Goal: Information Seeking & Learning: Find contact information

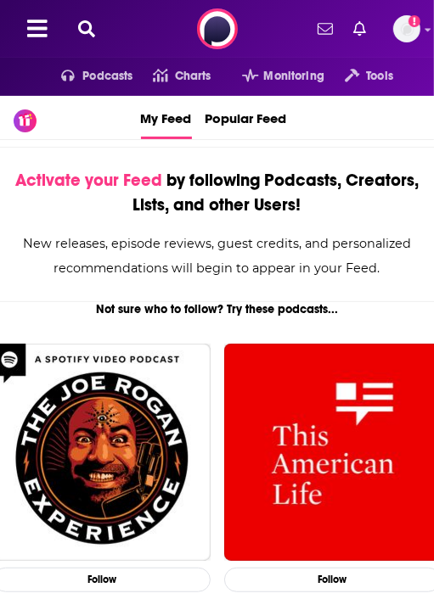
click at [92, 27] on icon at bounding box center [86, 28] width 17 height 17
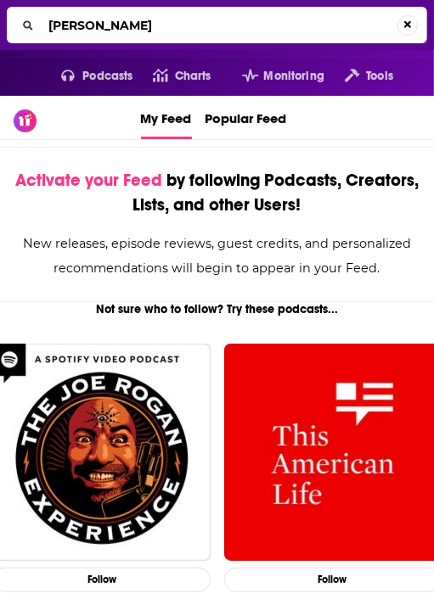
type input "[PERSON_NAME]"
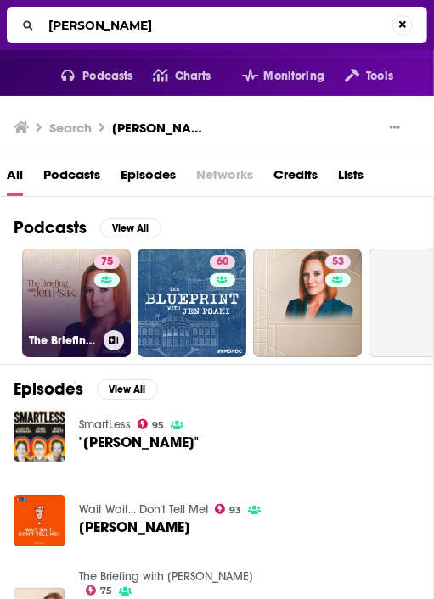
click at [78, 306] on link "75 The Briefing with [PERSON_NAME]" at bounding box center [76, 303] width 109 height 109
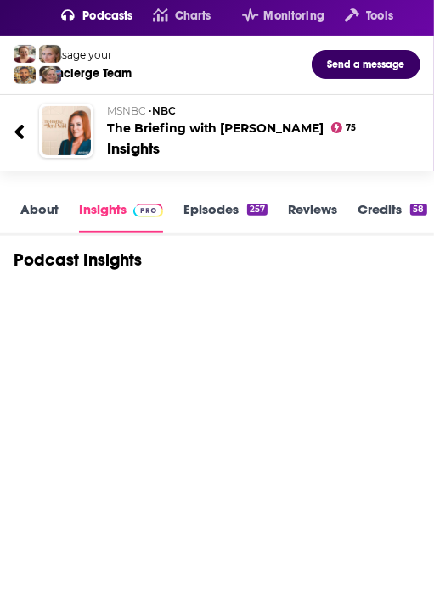
scroll to position [70, 0]
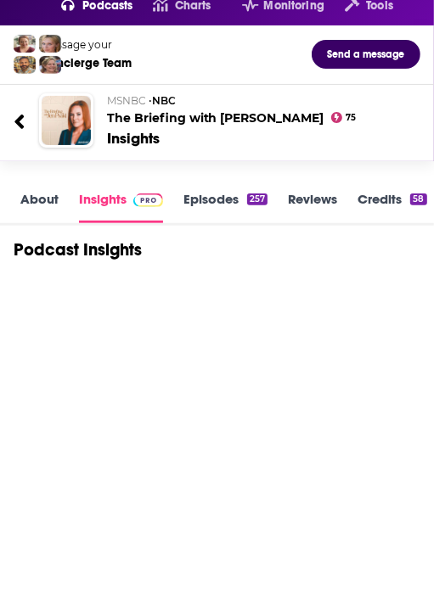
click at [36, 214] on link "About" at bounding box center [39, 207] width 38 height 32
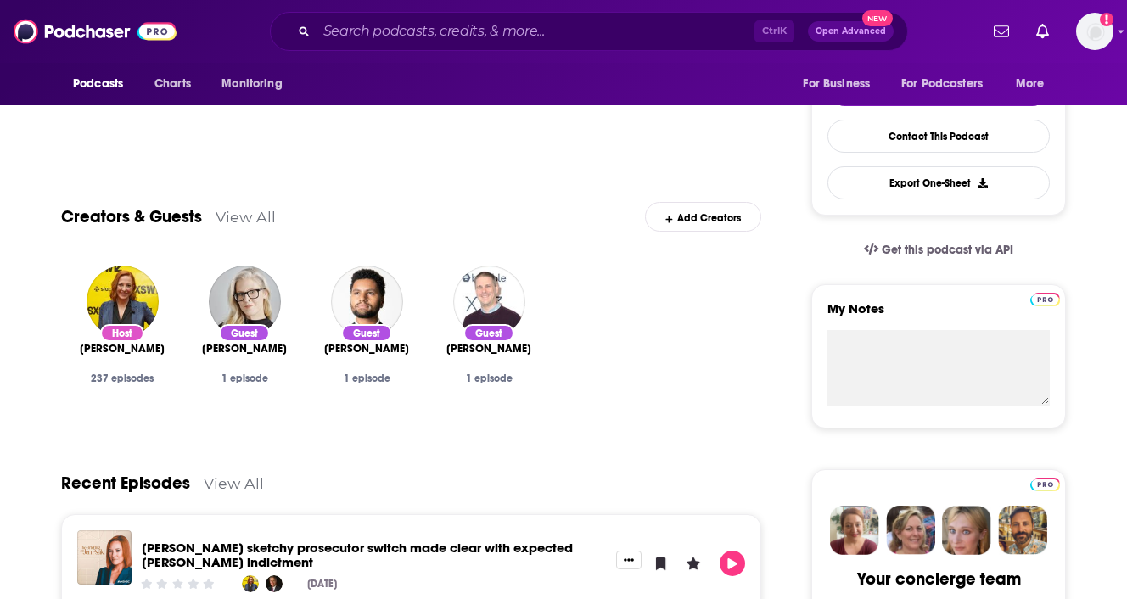
scroll to position [363, 0]
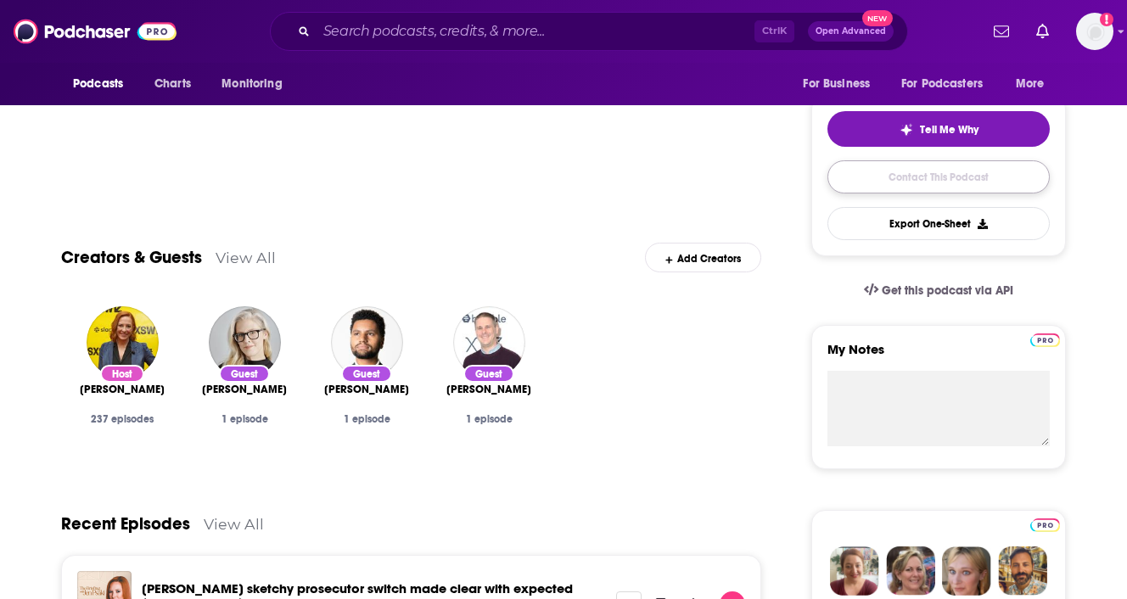
click at [433, 174] on link "Contact This Podcast" at bounding box center [938, 176] width 222 height 33
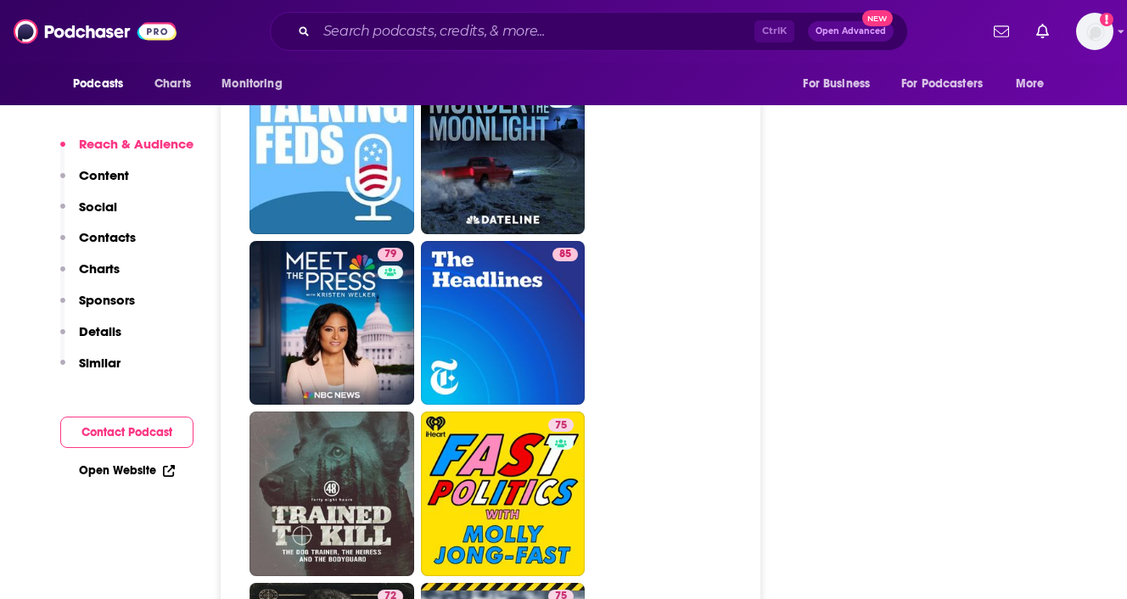
click at [119, 235] on p "Contacts" at bounding box center [107, 237] width 57 height 16
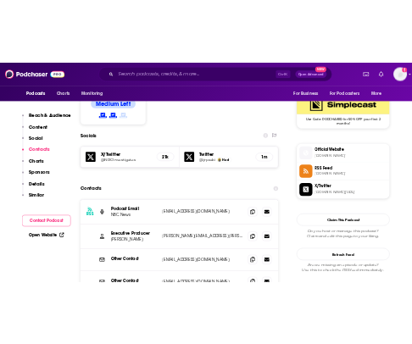
scroll to position [1379, 0]
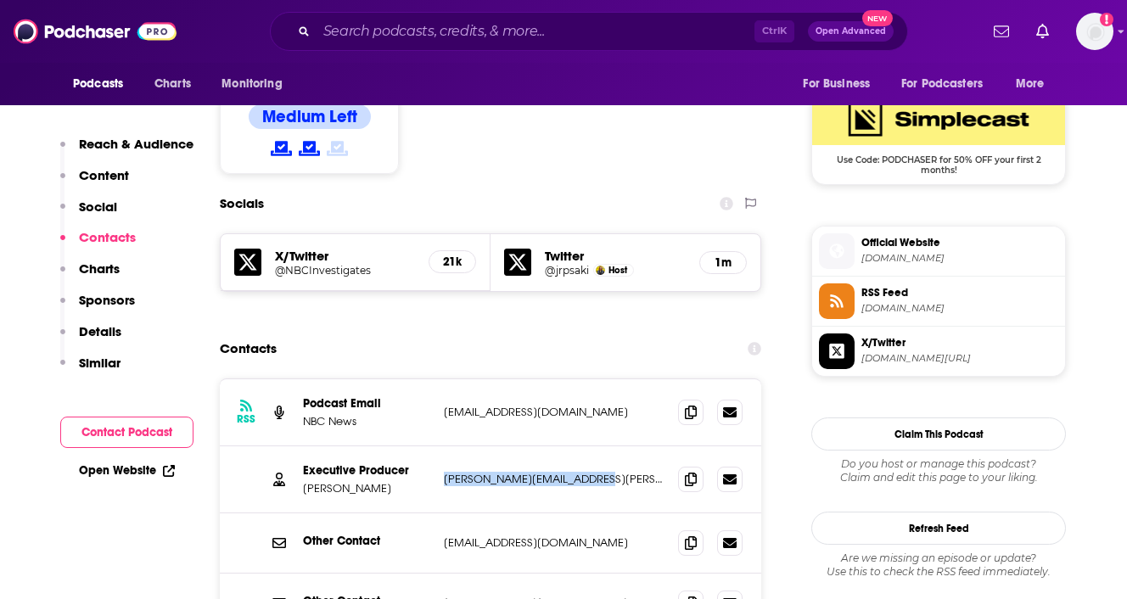
drag, startPoint x: 441, startPoint y: 383, endPoint x: 621, endPoint y: 385, distance: 179.9
click at [433, 446] on div "Executive Producer [PERSON_NAME] [PERSON_NAME][EMAIL_ADDRESS][PERSON_NAME][DOMA…" at bounding box center [490, 479] width 541 height 67
copy p "[PERSON_NAME][EMAIL_ADDRESS][PERSON_NAME][DOMAIN_NAME]"
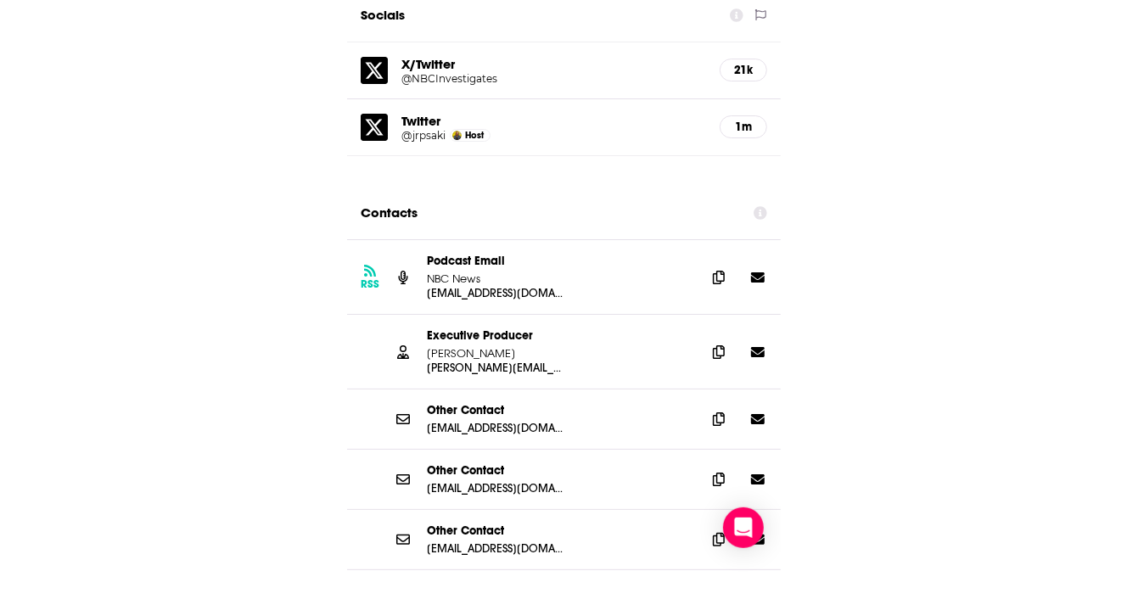
scroll to position [1950, 0]
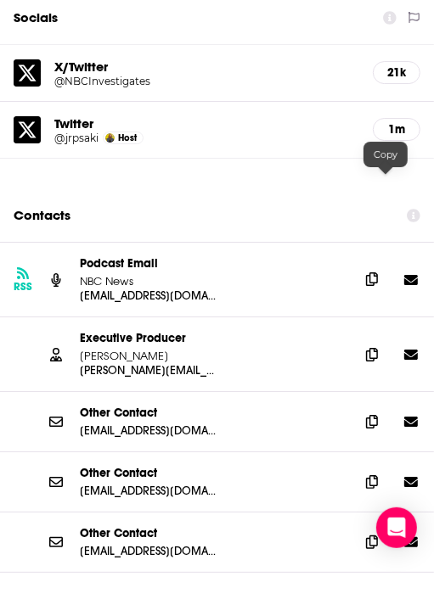
click at [378, 272] on icon at bounding box center [372, 279] width 12 height 14
